Goal: Download file/media

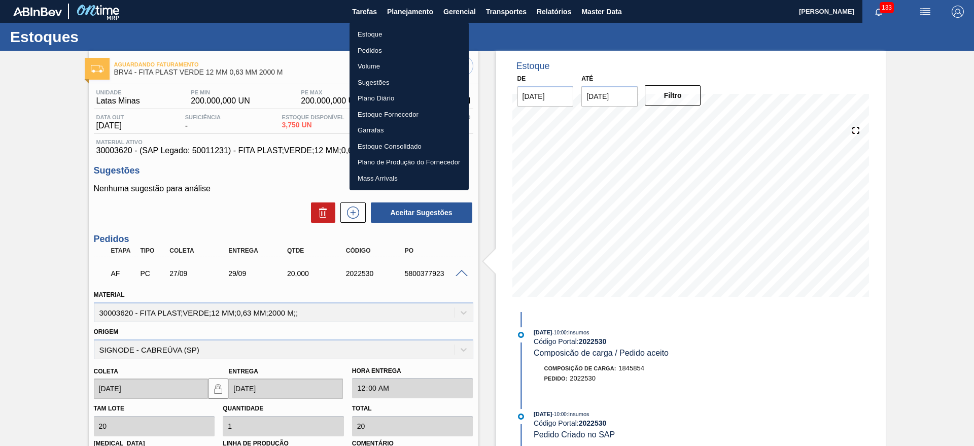
click at [554, 14] on div at bounding box center [487, 223] width 974 height 446
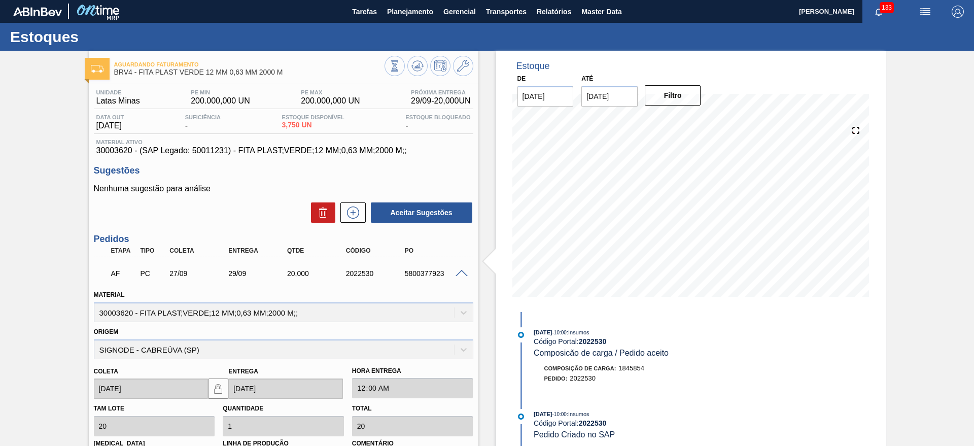
click at [554, 0] on body "Tarefas Planejamento Gerencial Transportes Relatórios Master Data [PERSON_NAME]…" at bounding box center [487, 0] width 974 height 0
click at [554, 14] on span "Relatórios" at bounding box center [554, 12] width 34 height 12
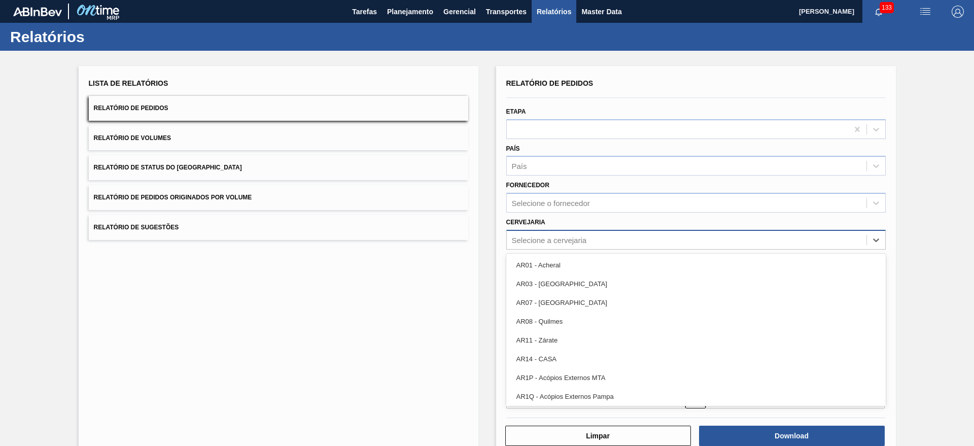
click at [558, 241] on div "Selecione a cervejaria" at bounding box center [549, 239] width 75 height 9
type input "BRV4"
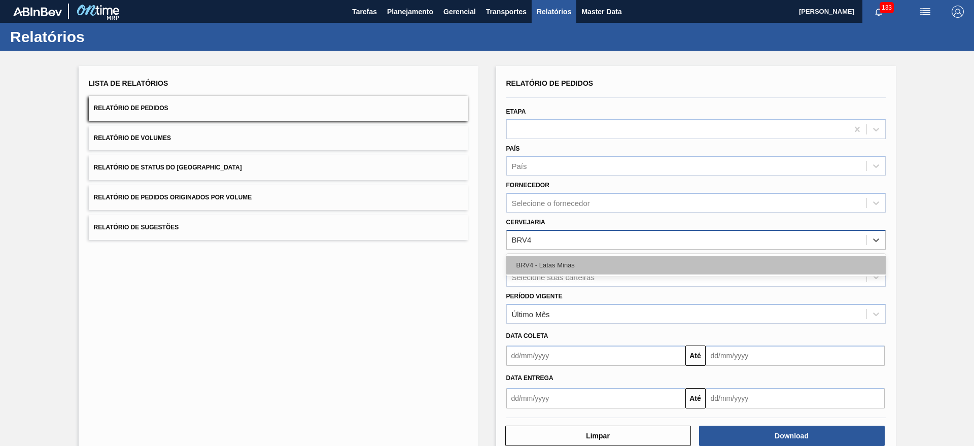
click at [566, 259] on div "BRV4 - Latas Minas" at bounding box center [695, 265] width 379 height 19
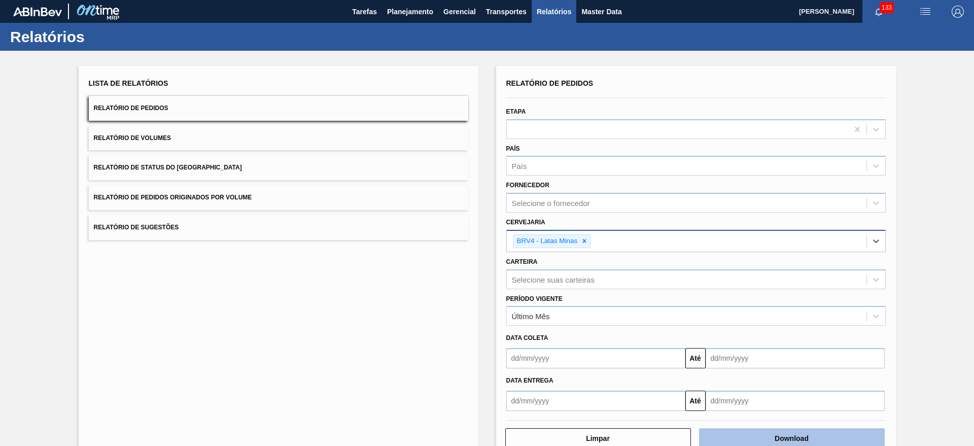
scroll to position [26, 0]
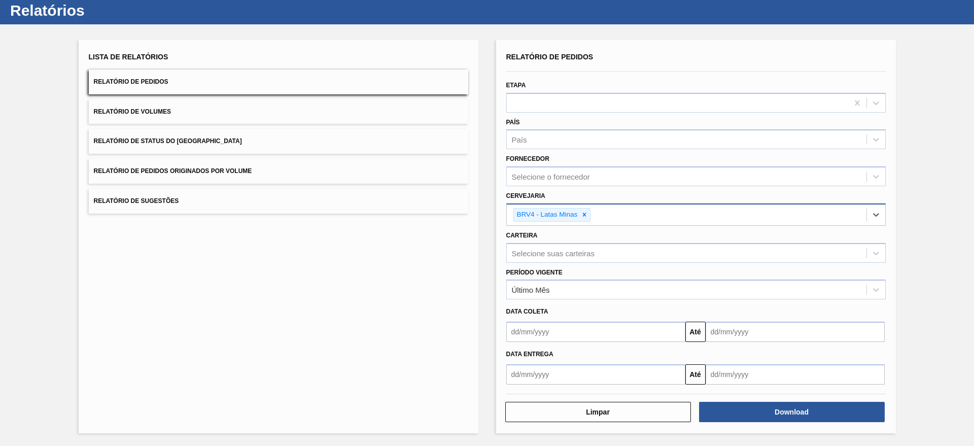
click at [564, 277] on div "Período Vigente Último Mês" at bounding box center [695, 282] width 379 height 34
click at [565, 288] on div "Último Mês" at bounding box center [687, 289] width 360 height 15
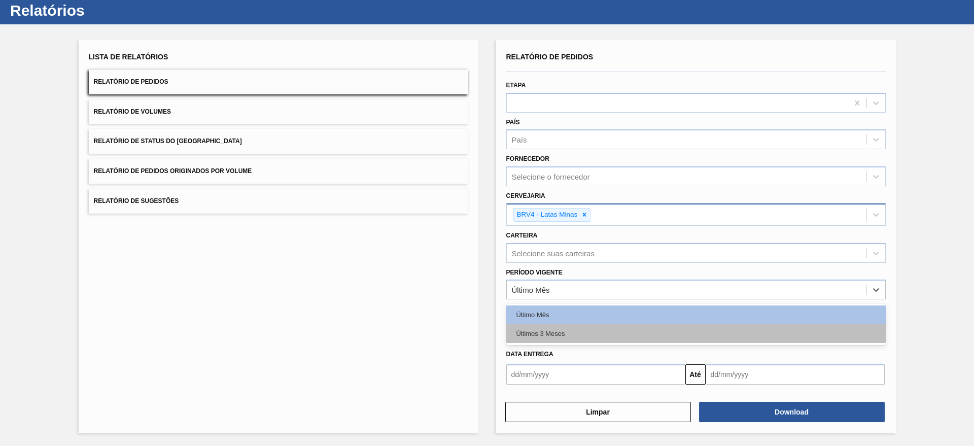
click at [544, 335] on div "Últimos 3 Meses" at bounding box center [695, 333] width 379 height 19
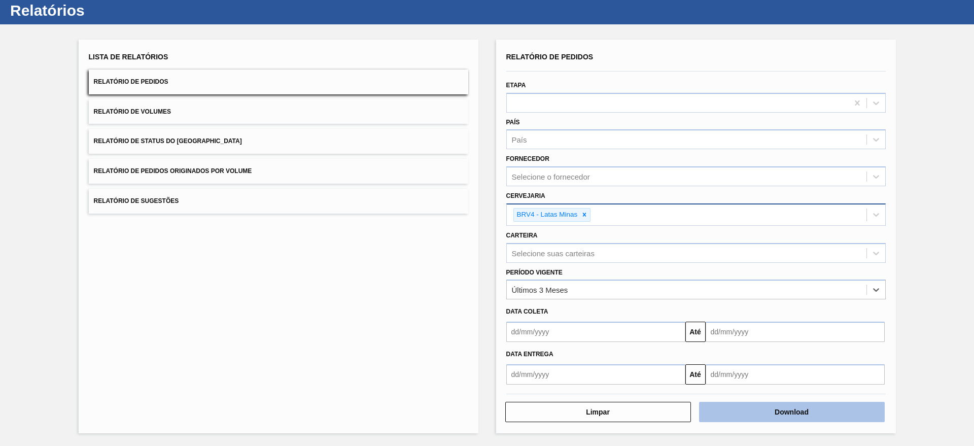
click at [807, 418] on button "Download" at bounding box center [792, 412] width 186 height 20
